Goal: Find specific page/section: Find specific page/section

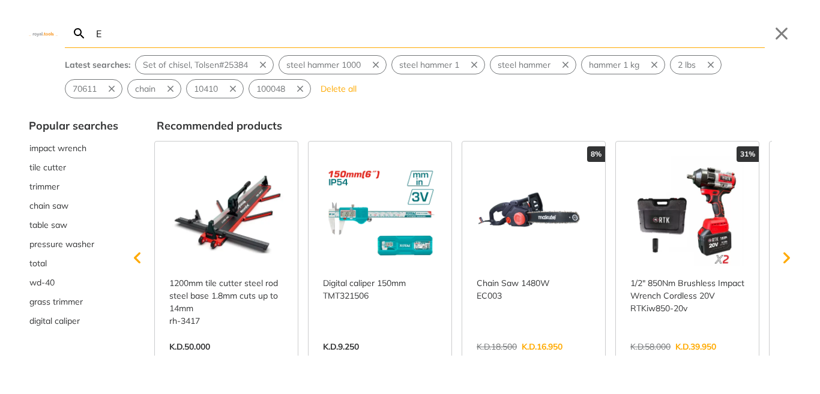
type input "E"
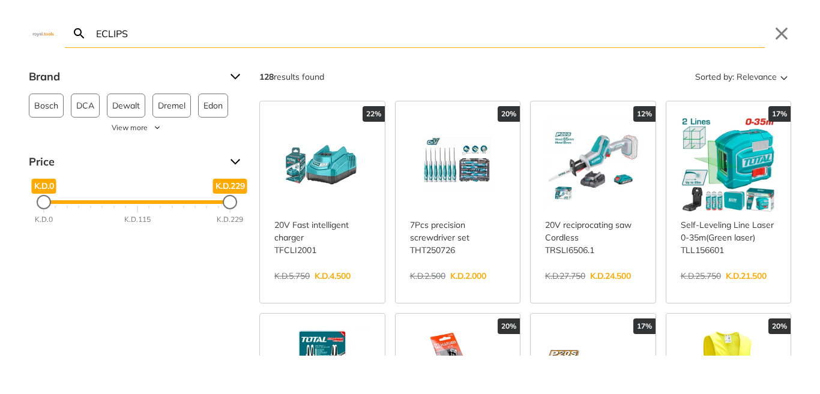
type input "ECLIPSE"
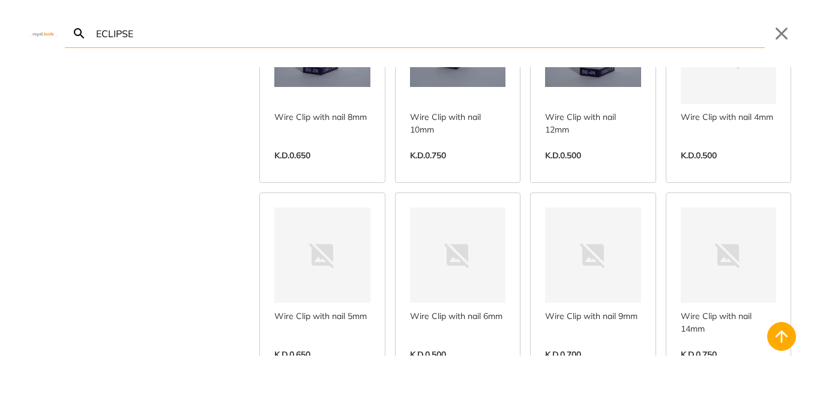
scroll to position [713, 0]
